Goal: Task Accomplishment & Management: Manage account settings

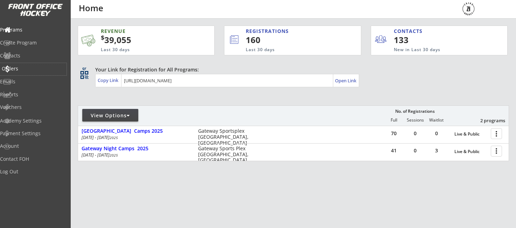
click at [21, 67] on div "Orders" at bounding box center [33, 68] width 63 height 5
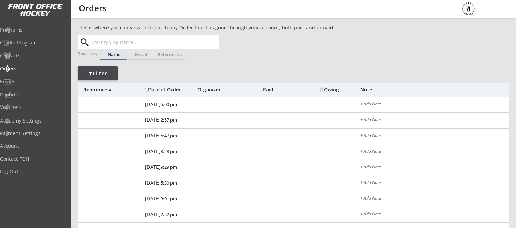
click at [155, 42] on input "text" at bounding box center [154, 42] width 129 height 14
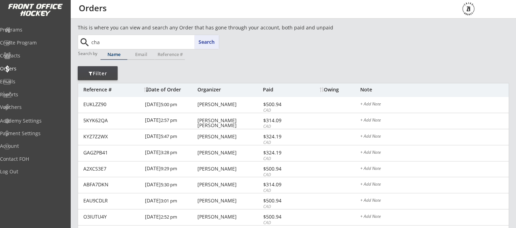
type input "char"
type input "[PERSON_NAME]"
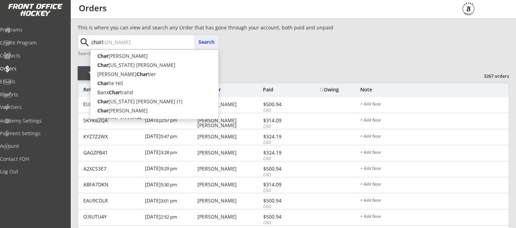
type input "[PERSON_NAME]"
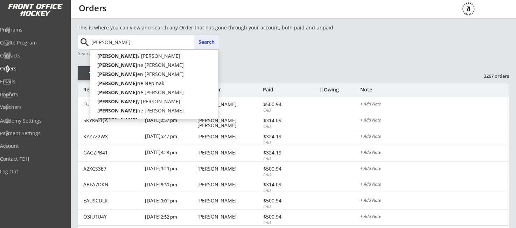
type input "[PERSON_NAME]"
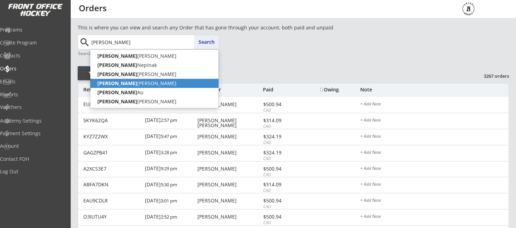
click at [138, 85] on p "Charlene Mcivor" at bounding box center [154, 83] width 128 height 9
type input "[PERSON_NAME]"
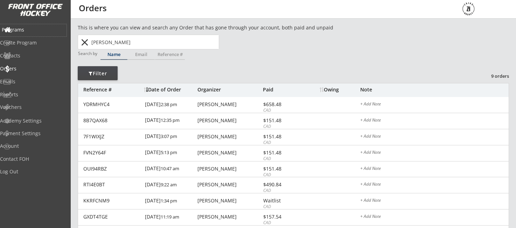
click at [31, 31] on div "Programs" at bounding box center [33, 29] width 63 height 5
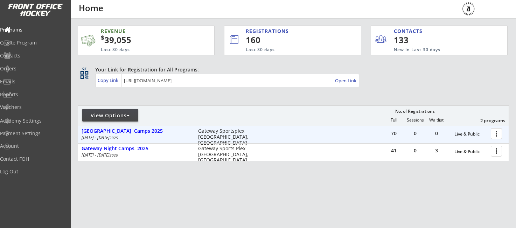
click at [494, 134] on div at bounding box center [498, 133] width 12 height 12
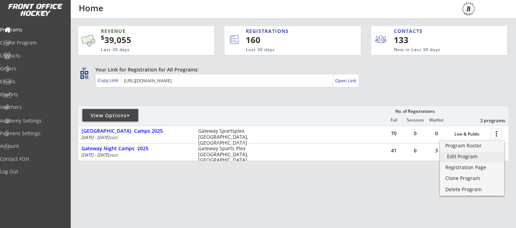
click at [463, 156] on div "Edit Program" at bounding box center [472, 156] width 50 height 5
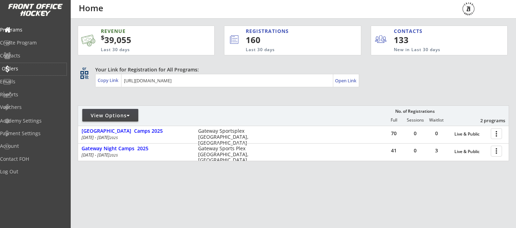
click at [30, 68] on div "Orders" at bounding box center [33, 68] width 63 height 5
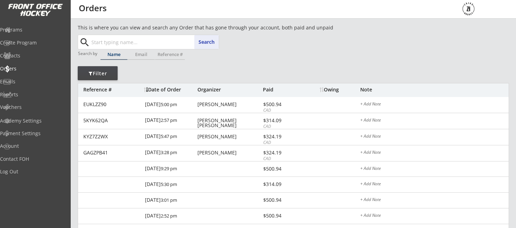
click at [146, 46] on input "text" at bounding box center [154, 42] width 129 height 14
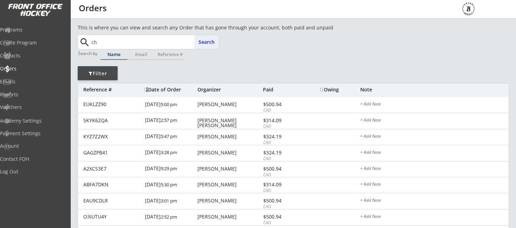
type input "cha"
type input "[PERSON_NAME]"
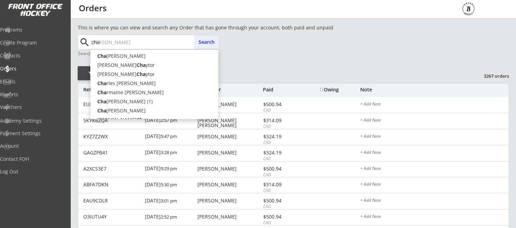
type input "char"
type input "[PERSON_NAME]"
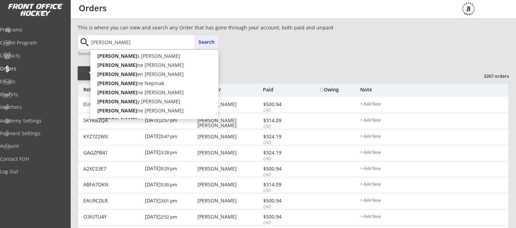
type input "[PERSON_NAME]"
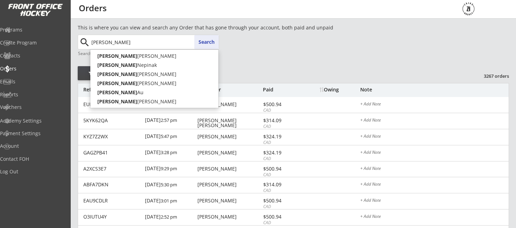
type input "[PERSON_NAME]"
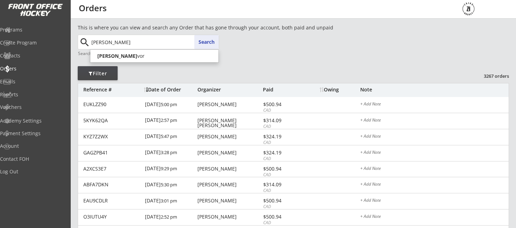
type input "[PERSON_NAME]"
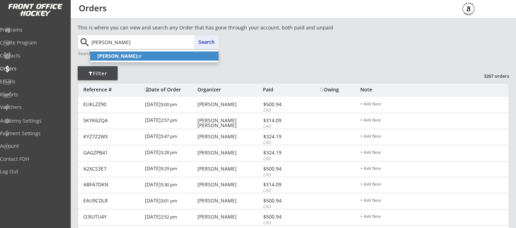
scroll to position [-1, 1]
click at [195, 61] on p "[PERSON_NAME] or" at bounding box center [154, 55] width 128 height 9
type input "[PERSON_NAME]"
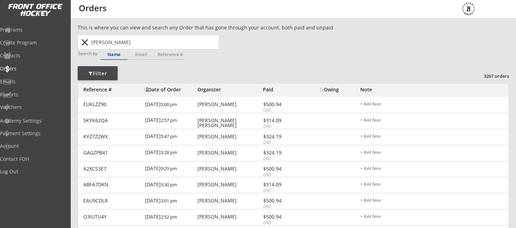
scroll to position [0, 0]
drag, startPoint x: 209, startPoint y: 47, endPoint x: 218, endPoint y: 49, distance: 9.3
click at [209, 47] on input "[PERSON_NAME]" at bounding box center [154, 42] width 129 height 14
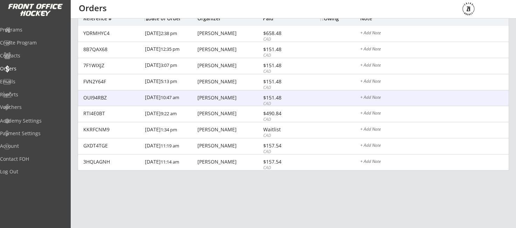
scroll to position [71, 0]
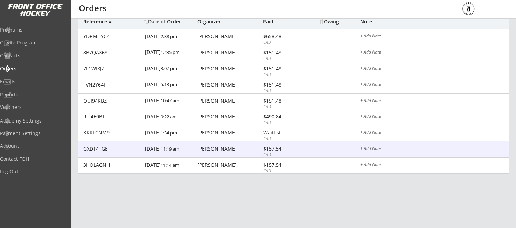
click at [96, 146] on div "GXDT4TGE" at bounding box center [111, 148] width 57 height 5
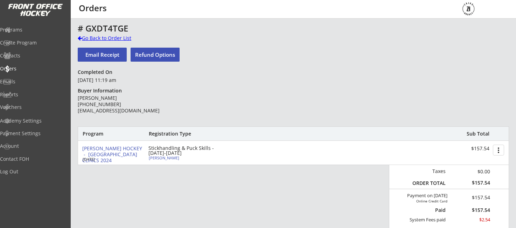
click at [117, 37] on div "Go Back to Order List" at bounding box center [114, 38] width 72 height 7
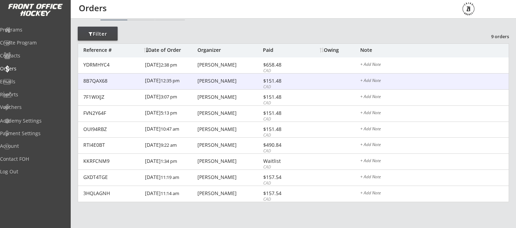
scroll to position [42, 0]
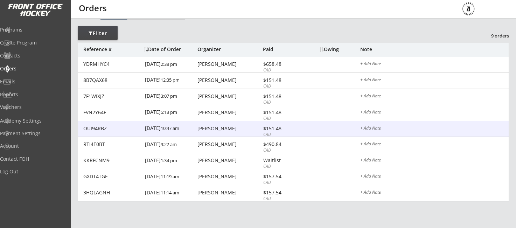
click at [163, 125] on div "[DATE] 10:47 am" at bounding box center [170, 129] width 51 height 16
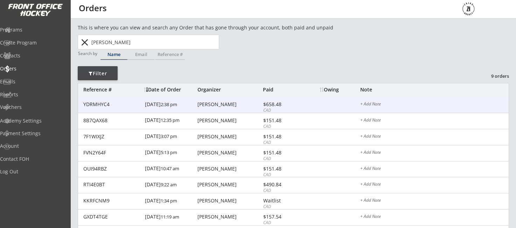
click at [232, 105] on div "[PERSON_NAME]" at bounding box center [230, 104] width 64 height 5
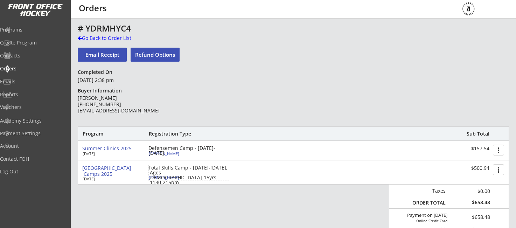
click at [162, 175] on div "Total Skills Camp - [DATE]-[DATE], Ages [DEMOGRAPHIC_DATA]-15yrs 1130-215pm" at bounding box center [188, 175] width 81 height 20
select select ""A""
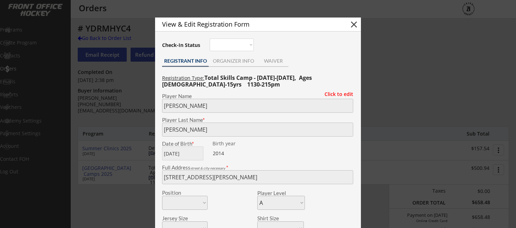
click at [357, 26] on button "close" at bounding box center [354, 24] width 11 height 11
select select ""PLACEHOLDER_1427118222253""
